Goal: Navigation & Orientation: Find specific page/section

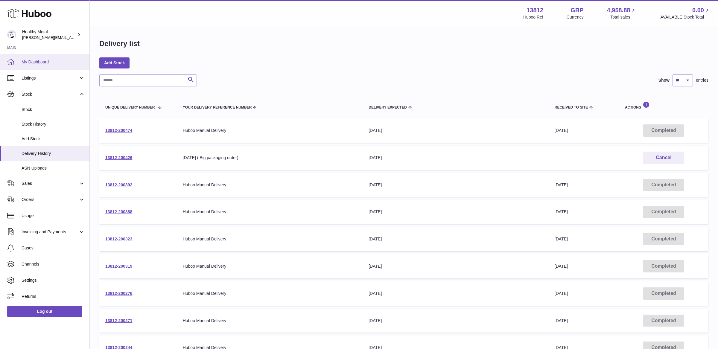
click at [60, 56] on link "My Dashboard" at bounding box center [44, 62] width 89 height 16
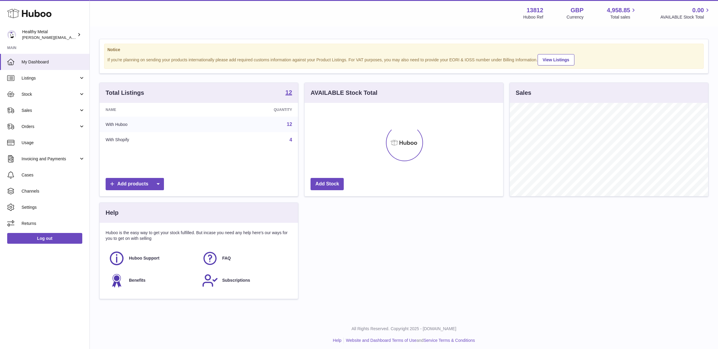
scroll to position [93, 198]
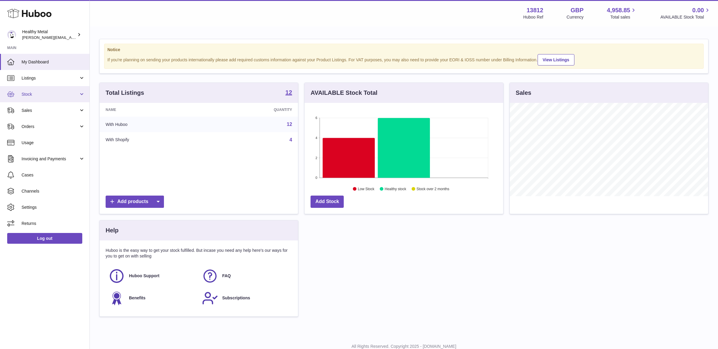
click at [24, 98] on link "Stock" at bounding box center [44, 94] width 89 height 16
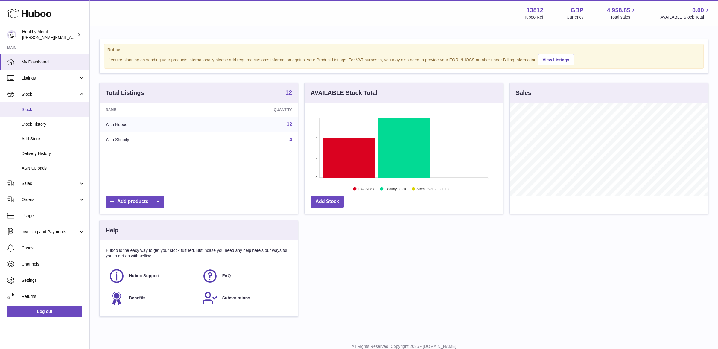
click at [39, 110] on span "Stock" at bounding box center [53, 110] width 63 height 6
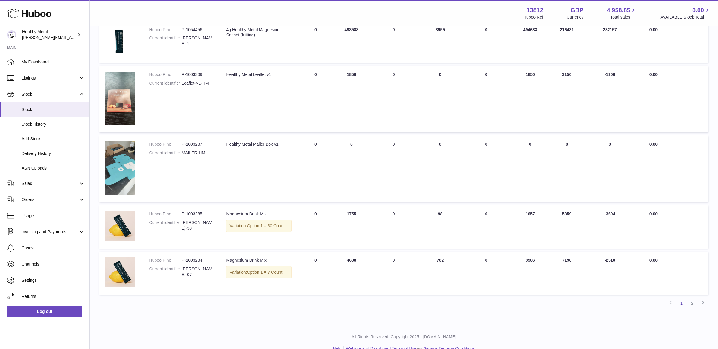
scroll to position [343, 0]
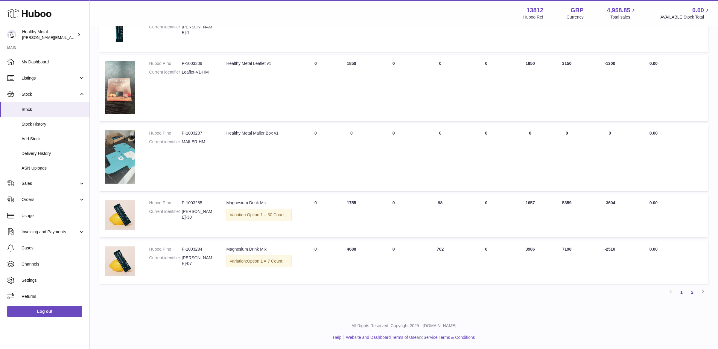
click at [692, 294] on link "2" at bounding box center [692, 292] width 11 height 11
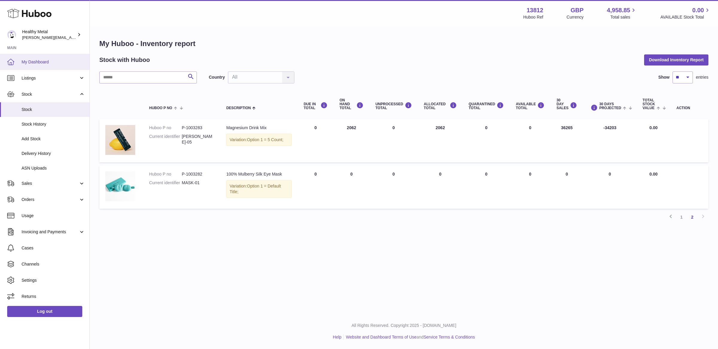
click at [53, 66] on link "My Dashboard" at bounding box center [44, 62] width 89 height 16
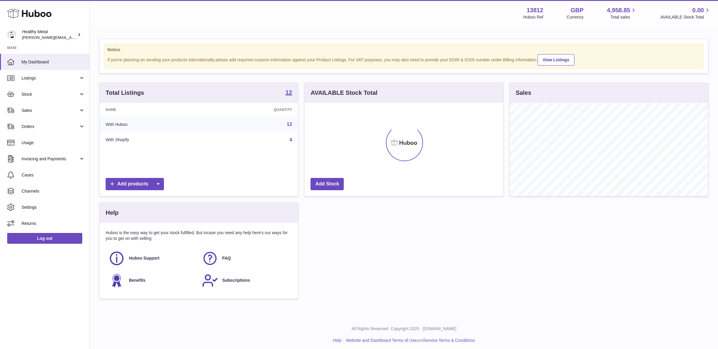
scroll to position [93, 198]
